Goal: Navigation & Orientation: Find specific page/section

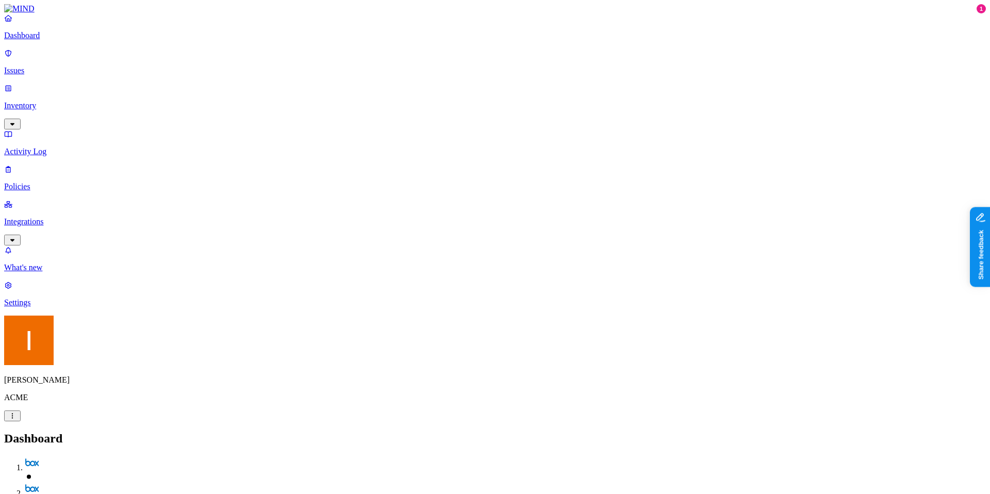
click at [60, 69] on link "Issues" at bounding box center [495, 61] width 982 height 27
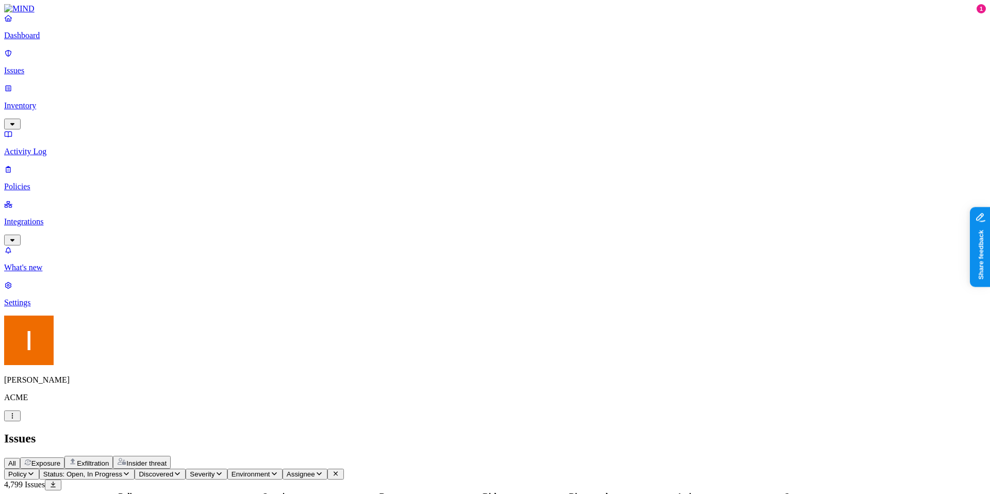
click at [60, 459] on span "Exposure" at bounding box center [45, 463] width 29 height 8
click at [32, 40] on p "Dashboard" at bounding box center [495, 35] width 982 height 9
